Goal: Submit feedback/report problem: Submit feedback/report problem

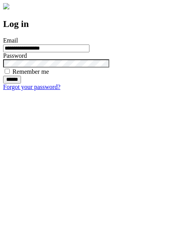
click at [21, 83] on input "******" at bounding box center [12, 80] width 18 height 8
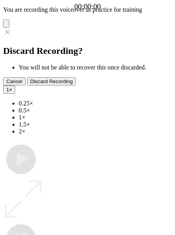
type input "**********"
